Goal: Task Accomplishment & Management: Complete application form

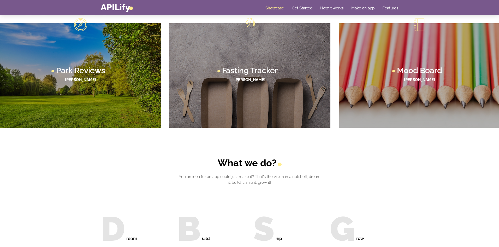
scroll to position [686, 0]
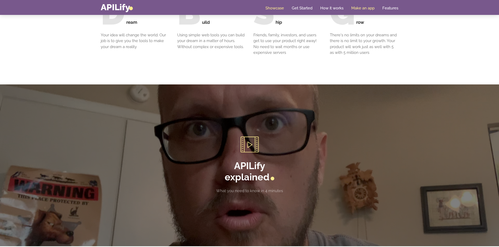
click at [365, 6] on link "Make an app" at bounding box center [363, 7] width 23 height 5
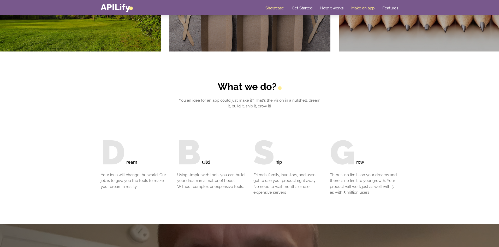
scroll to position [545, 0]
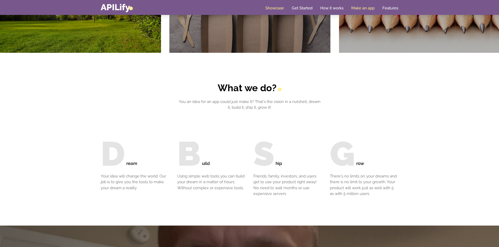
click at [361, 7] on link "Make an app" at bounding box center [363, 7] width 23 height 5
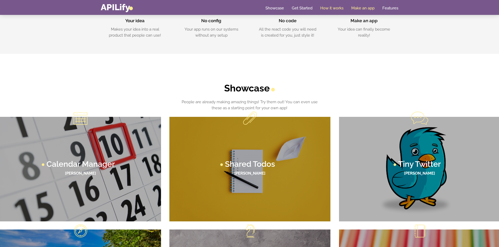
scroll to position [263, 0]
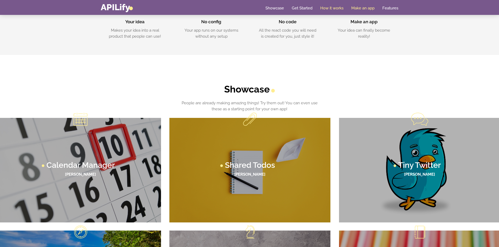
click at [364, 6] on link "Make an app" at bounding box center [363, 7] width 23 height 5
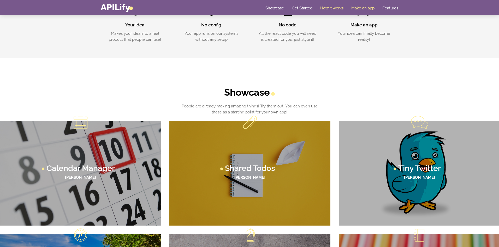
scroll to position [0, 0]
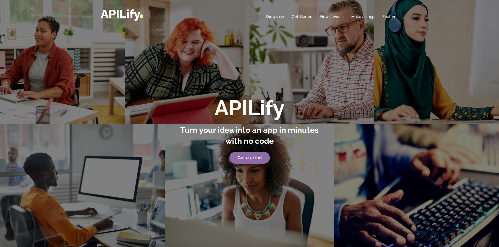
click at [249, 157] on strong "Get started" at bounding box center [250, 157] width 24 height 5
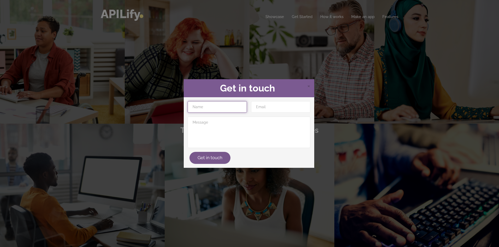
click at [229, 106] on input "text" at bounding box center [217, 106] width 59 height 11
type input "[PERSON_NAME]"
click at [279, 106] on input "email" at bounding box center [280, 106] width 59 height 11
type input "[EMAIL_ADDRESS][DOMAIN_NAME]"
click at [205, 156] on button "Get in touch" at bounding box center [210, 158] width 41 height 12
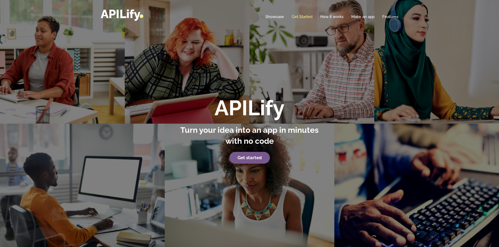
click at [302, 15] on link "Get Started" at bounding box center [302, 16] width 21 height 5
click at [299, 15] on link "Get Started" at bounding box center [302, 16] width 21 height 5
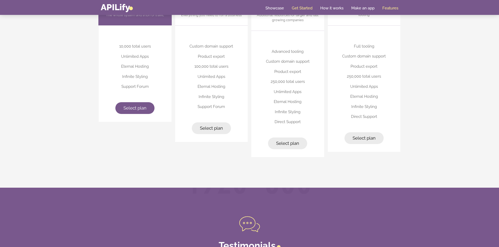
scroll to position [1443, 0]
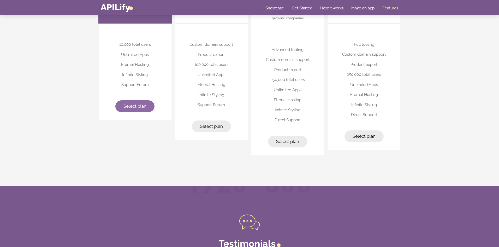
click at [130, 104] on span "Select plan" at bounding box center [135, 105] width 23 height 5
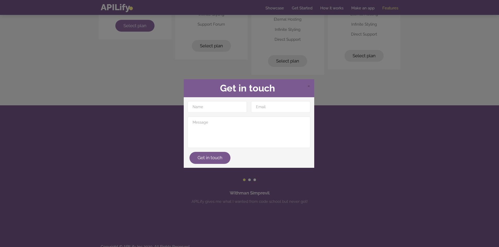
scroll to position [1531, 0]
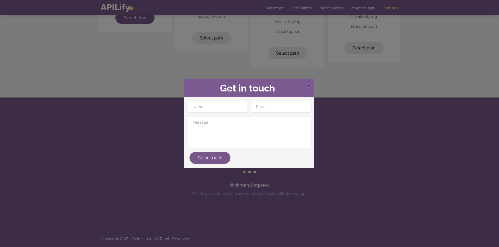
click at [310, 85] on span "×" at bounding box center [308, 86] width 3 height 8
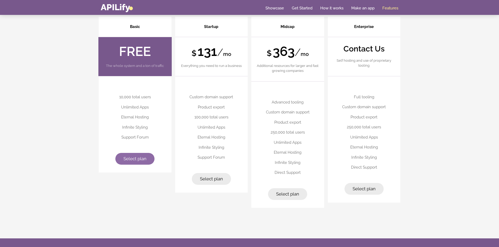
scroll to position [1390, 0]
click at [363, 7] on link "Make an app" at bounding box center [363, 7] width 23 height 5
click at [268, 6] on link "Showcase" at bounding box center [275, 7] width 19 height 5
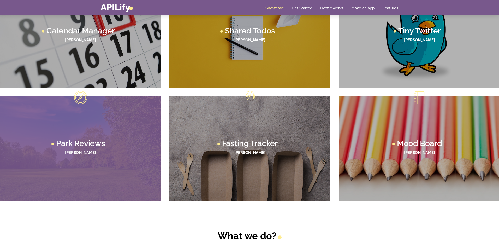
scroll to position [398, 0]
click at [145, 127] on figcaption "Park Reviews Lane Thompson" at bounding box center [80, 148] width 161 height 104
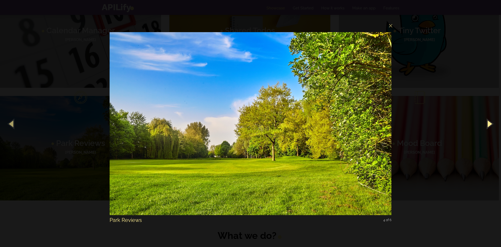
click at [490, 123] on button "button" at bounding box center [490, 123] width 24 height 29
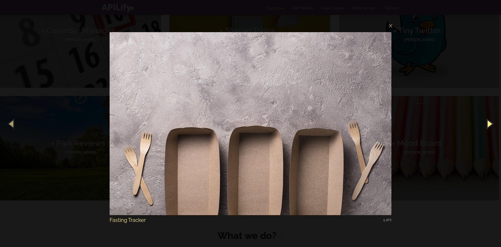
click at [490, 123] on button "button" at bounding box center [490, 123] width 24 height 29
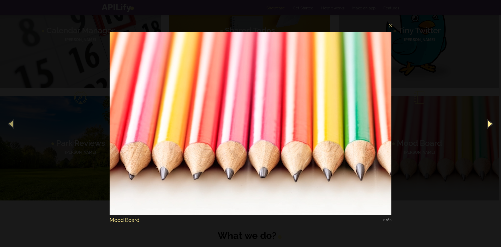
click at [490, 123] on button "button" at bounding box center [490, 123] width 24 height 29
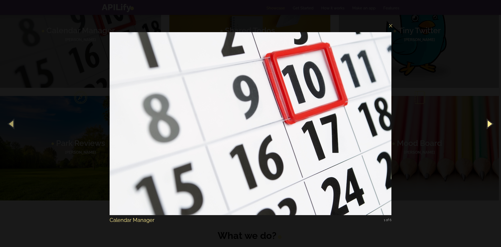
click at [490, 123] on button "button" at bounding box center [490, 123] width 24 height 29
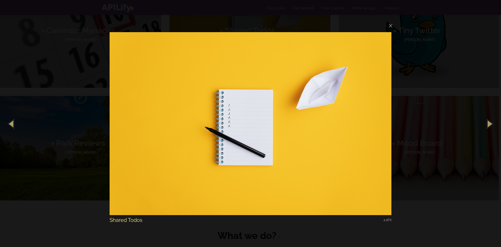
click at [447, 132] on div "× Shared Todos 2 of 6 Loading image #%curr%..." at bounding box center [250, 123] width 501 height 247
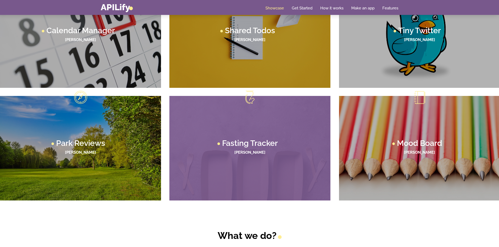
click at [264, 177] on figcaption "Fasting Tracker Lane Thompson" at bounding box center [250, 148] width 161 height 104
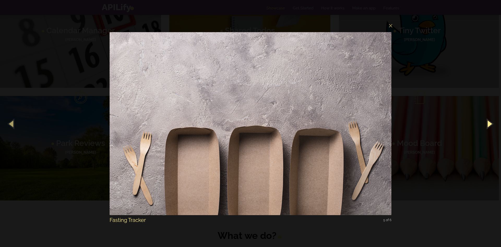
click at [491, 130] on button "button" at bounding box center [490, 123] width 24 height 29
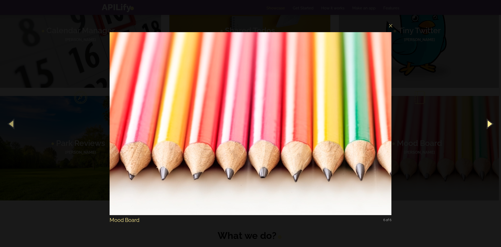
drag, startPoint x: 490, startPoint y: 129, endPoint x: 474, endPoint y: 130, distance: 15.7
click at [489, 129] on button "button" at bounding box center [490, 123] width 24 height 29
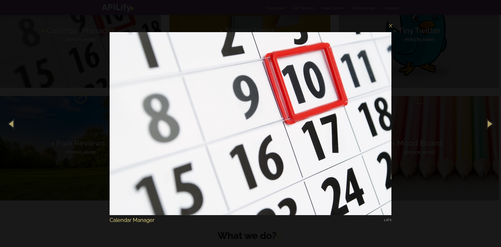
click at [448, 135] on div "× Calendar Manager 1 of 6 Loading image #%curr%..." at bounding box center [250, 123] width 501 height 247
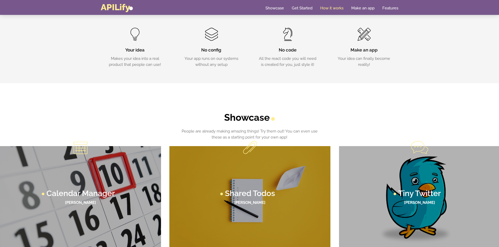
click at [106, 9] on link "APILify" at bounding box center [117, 7] width 32 height 10
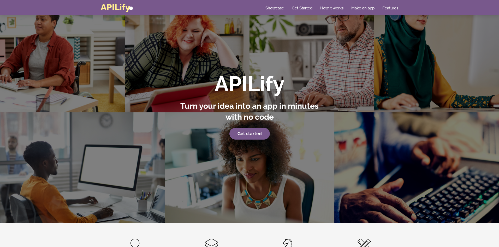
scroll to position [0, 0]
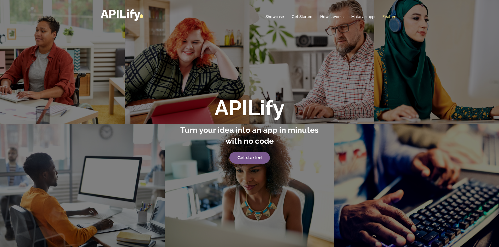
click at [389, 16] on link "Features" at bounding box center [391, 16] width 16 height 5
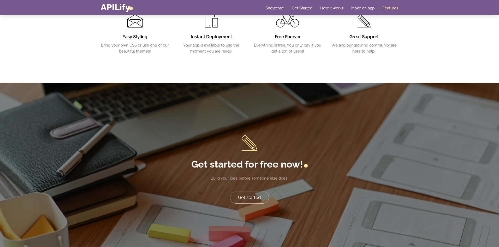
scroll to position [1067, 0]
